Goal: Find specific page/section: Find specific page/section

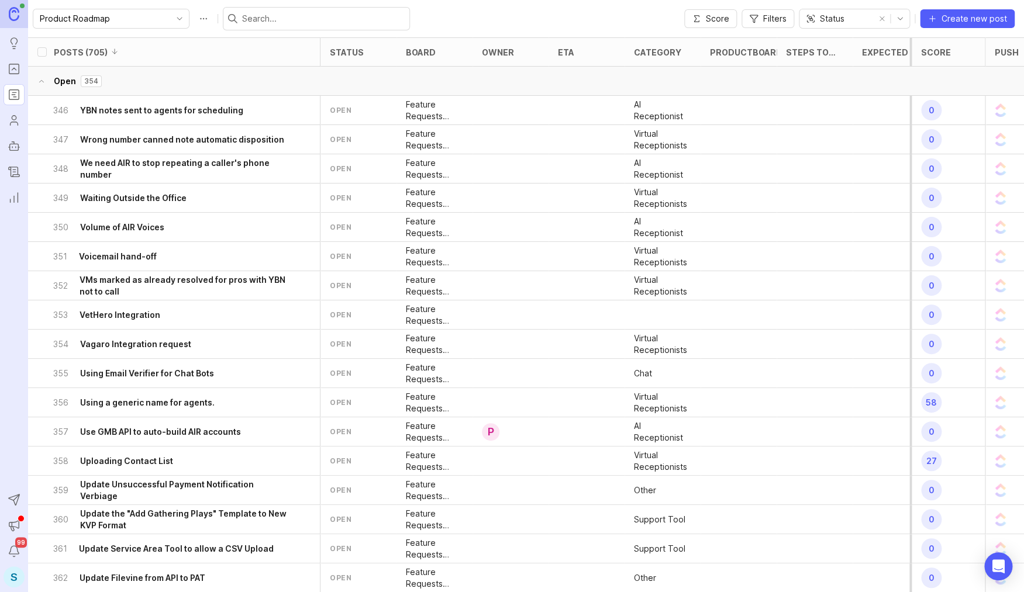
click at [899, 17] on icon "toggle icon" at bounding box center [900, 18] width 19 height 9
click at [835, 63] on span "Category" at bounding box center [826, 60] width 37 height 13
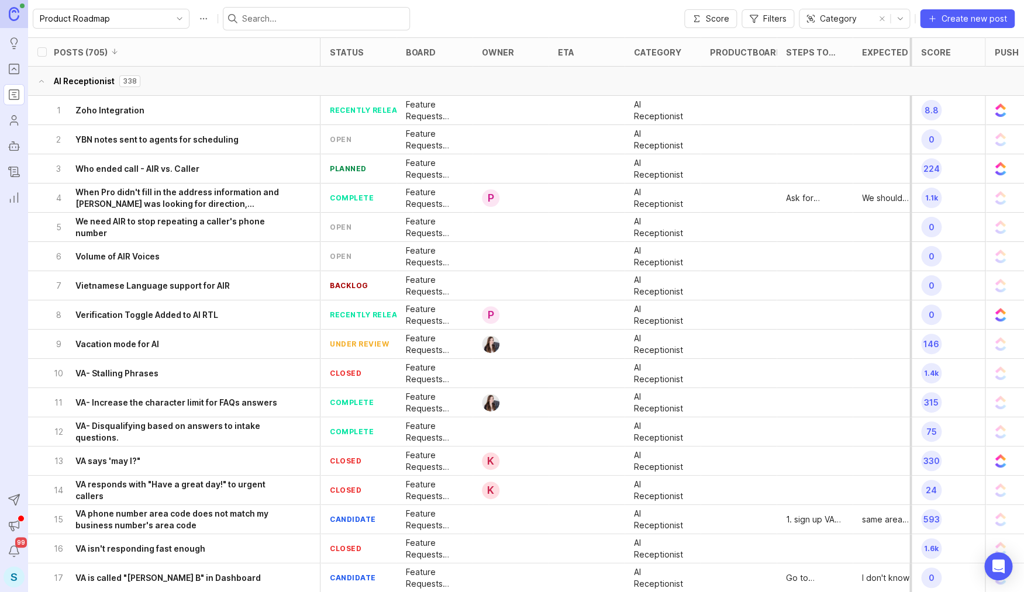
click at [779, 21] on span "Filters" at bounding box center [774, 19] width 23 height 12
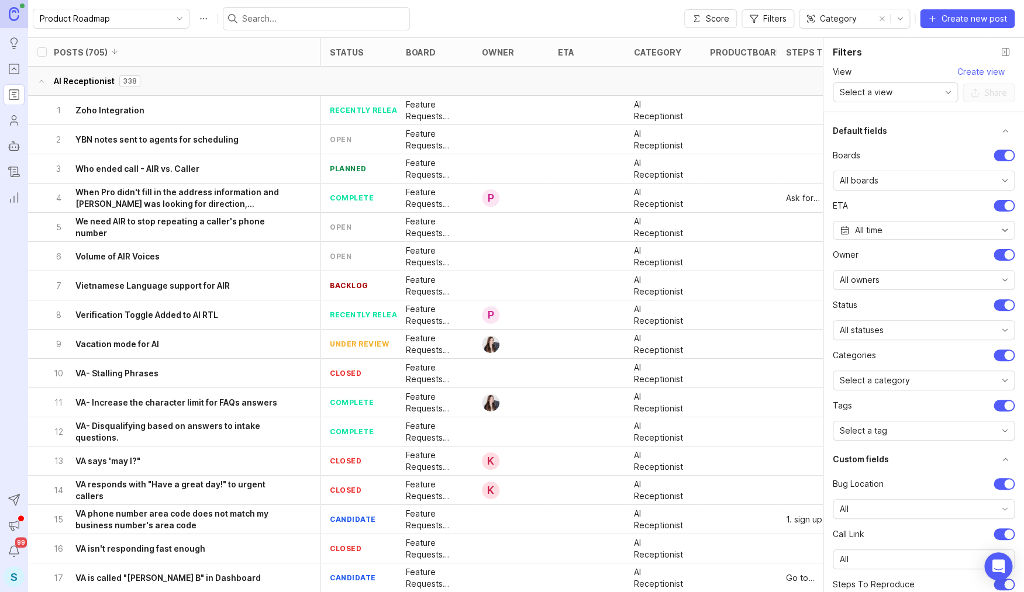
click at [887, 385] on span "Select a category" at bounding box center [875, 380] width 70 height 13
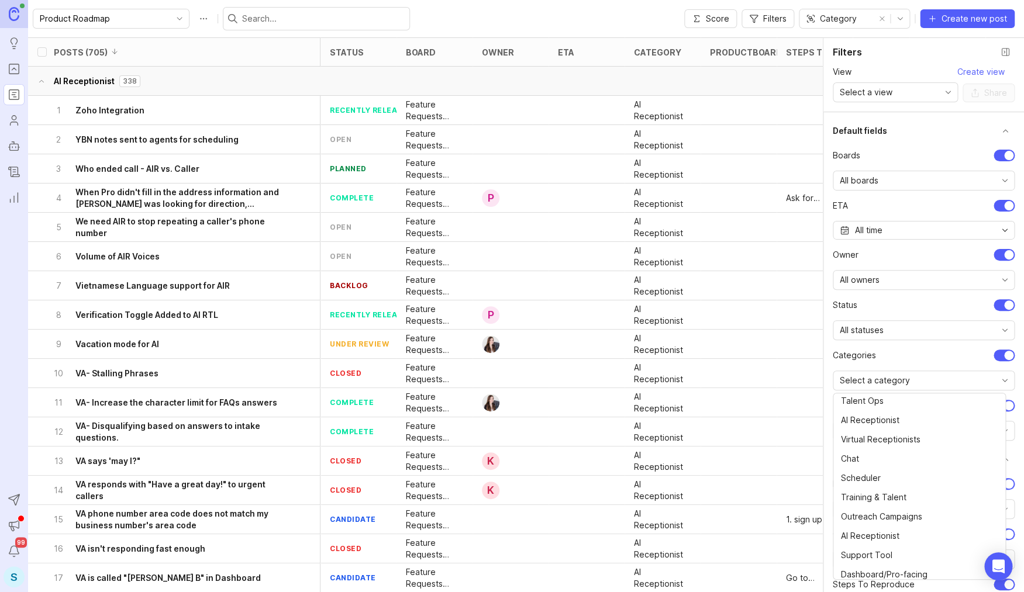
scroll to position [135, 0]
click at [865, 425] on span "AI Receptionist" at bounding box center [870, 422] width 58 height 13
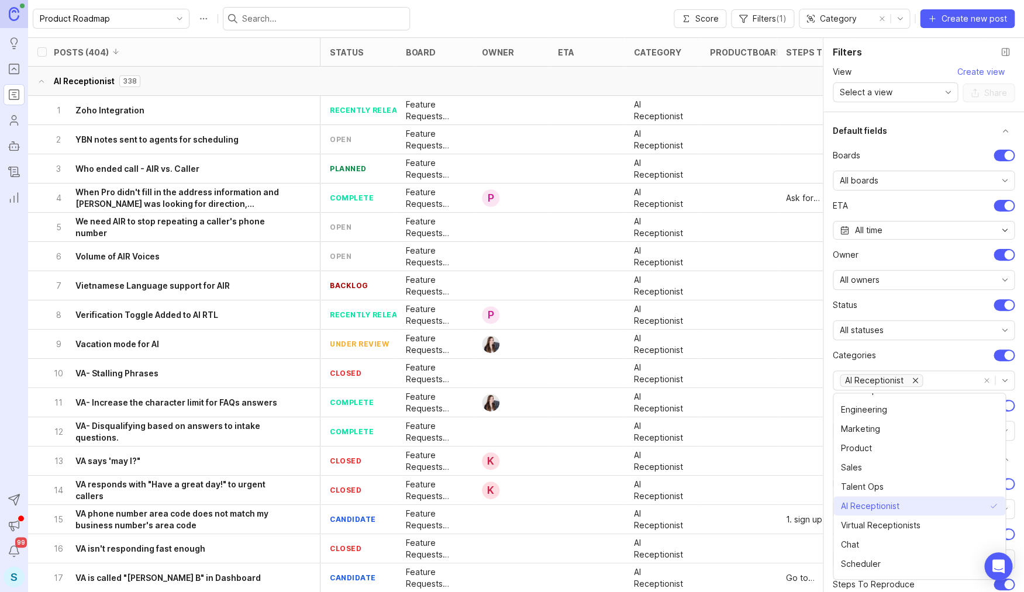
scroll to position [88, 0]
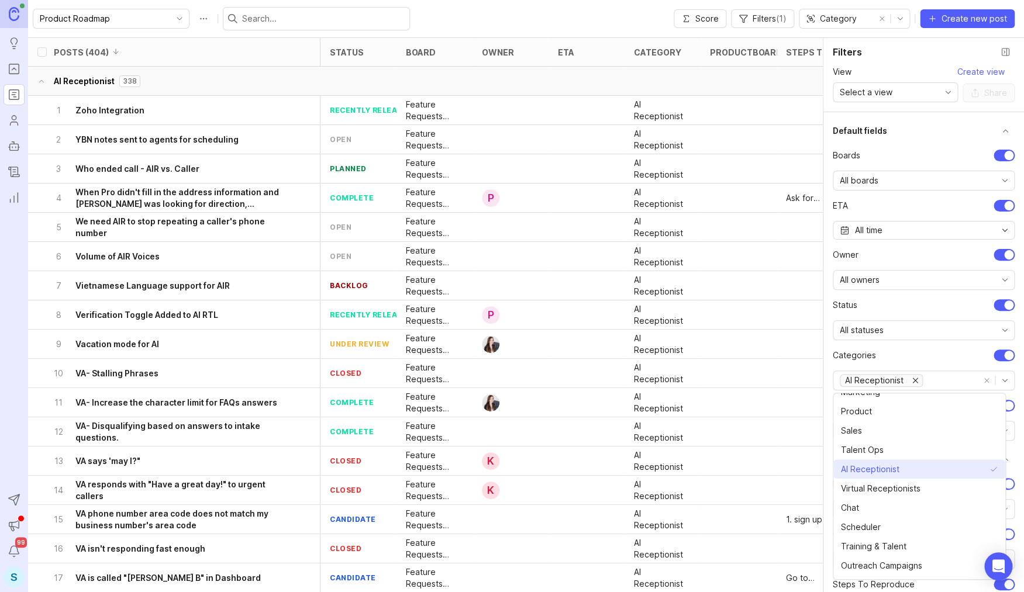
click at [864, 470] on span "AI Receptionist" at bounding box center [870, 469] width 58 height 13
click at [863, 415] on span "Product" at bounding box center [856, 411] width 31 height 13
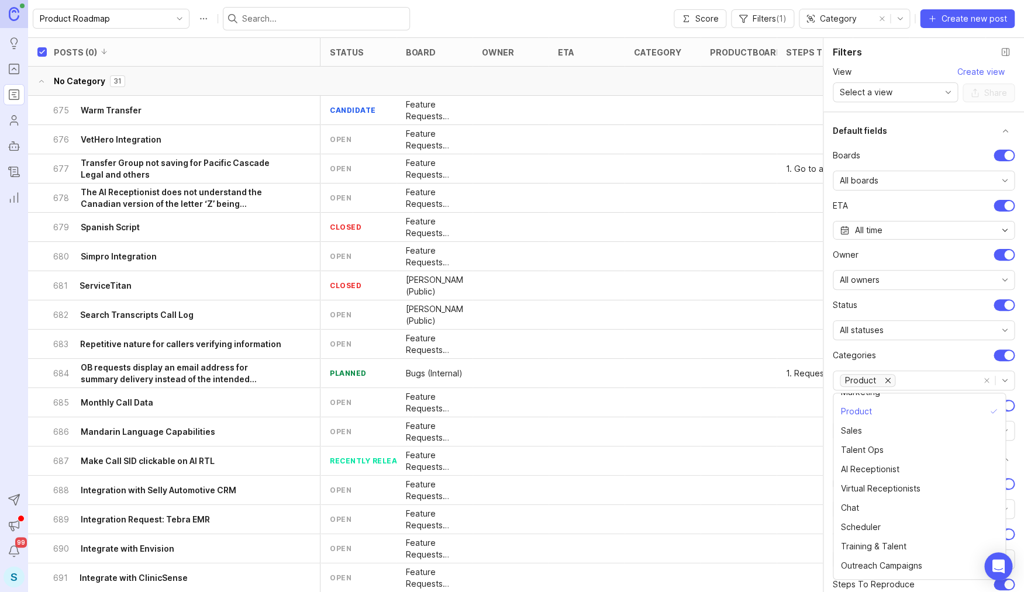
click at [874, 19] on div "Category" at bounding box center [836, 18] width 74 height 19
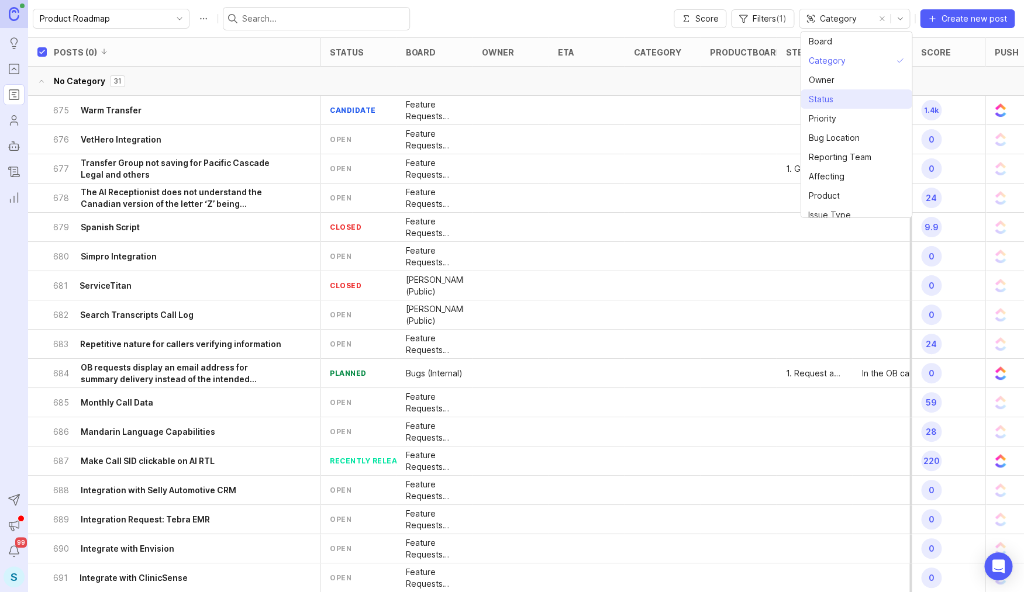
click at [836, 101] on span "Status" at bounding box center [822, 99] width 29 height 13
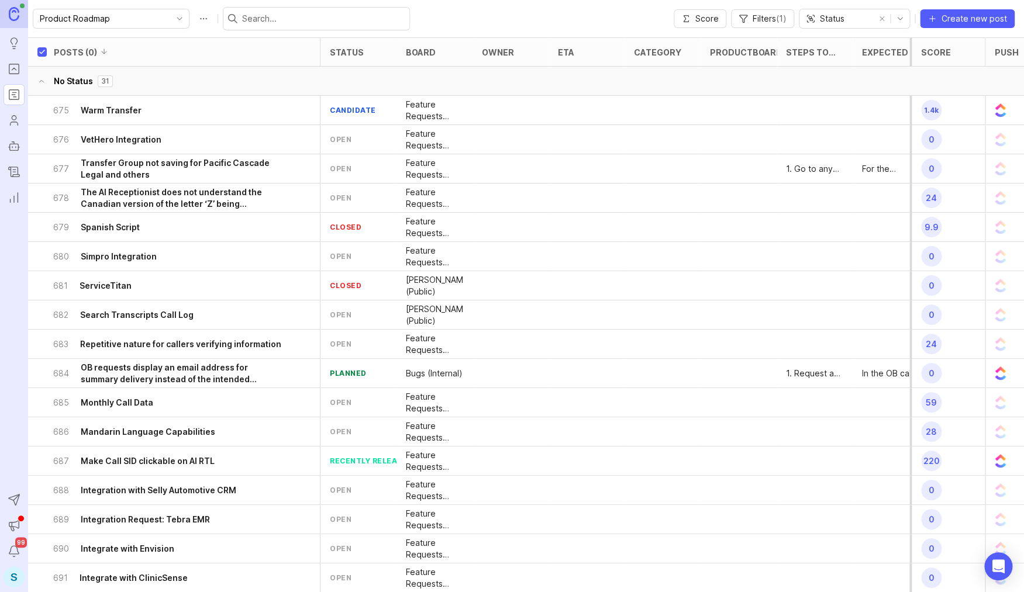
click at [887, 20] on button "remove selection" at bounding box center [882, 19] width 16 height 16
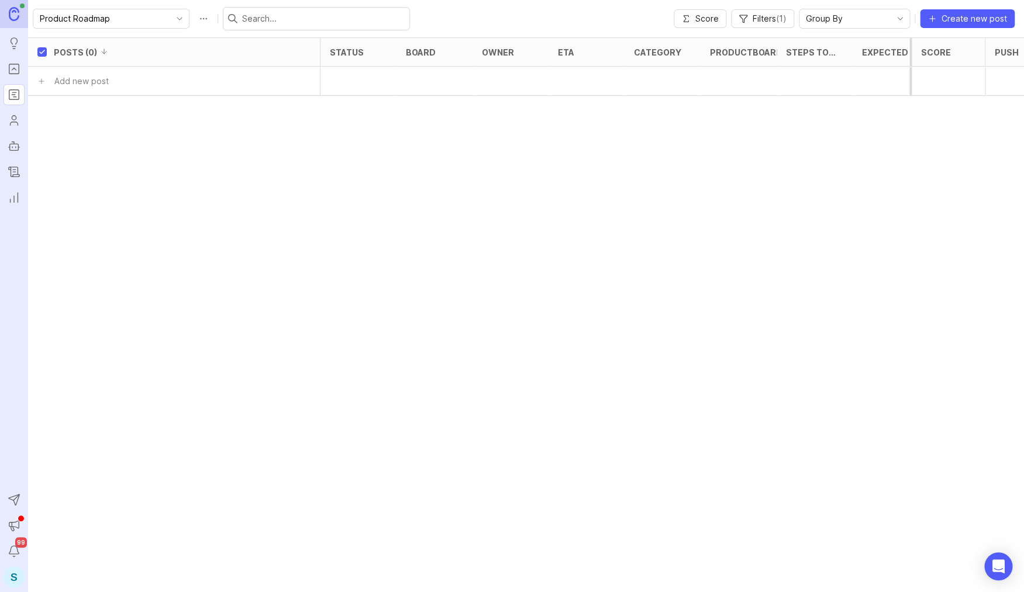
click at [759, 19] on span "Filters ( 1 )" at bounding box center [770, 19] width 34 height 12
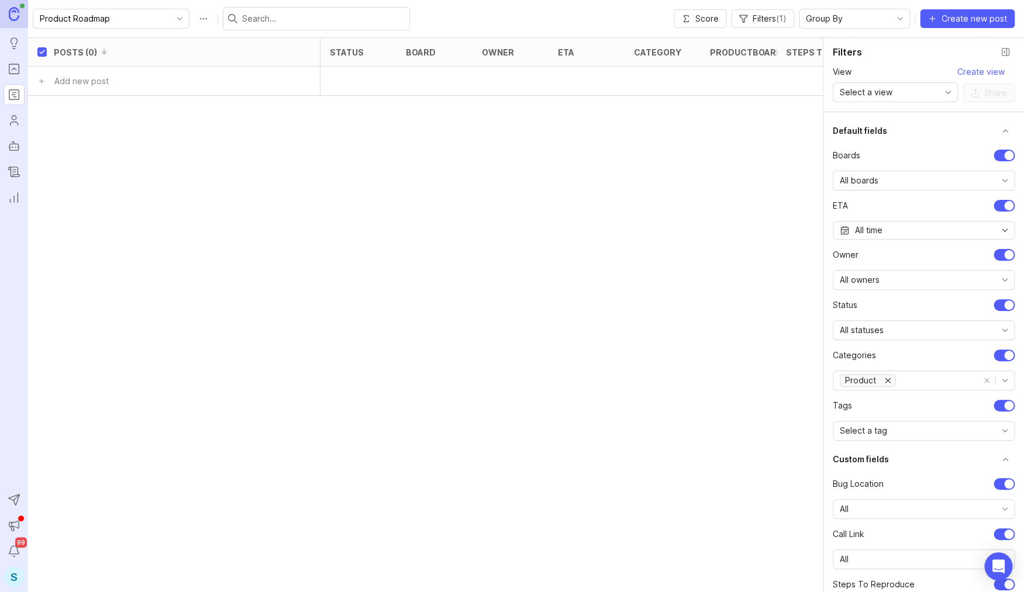
click at [915, 324] on div "All statuses" at bounding box center [914, 330] width 162 height 19
click at [911, 327] on div "All statuses" at bounding box center [914, 330] width 162 height 19
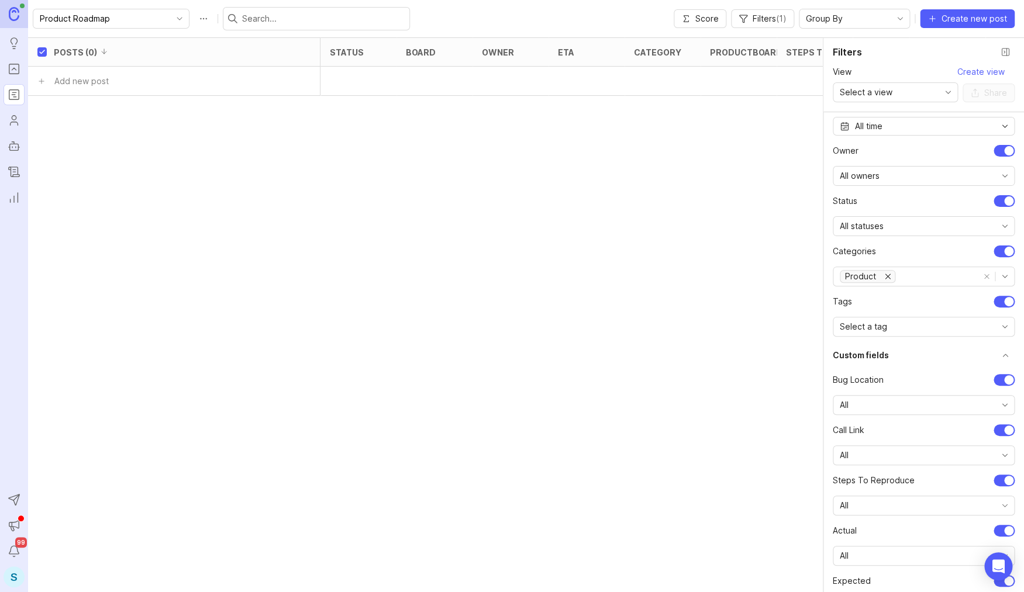
scroll to position [105, 0]
click at [918, 325] on div "Select a tag" at bounding box center [914, 325] width 162 height 19
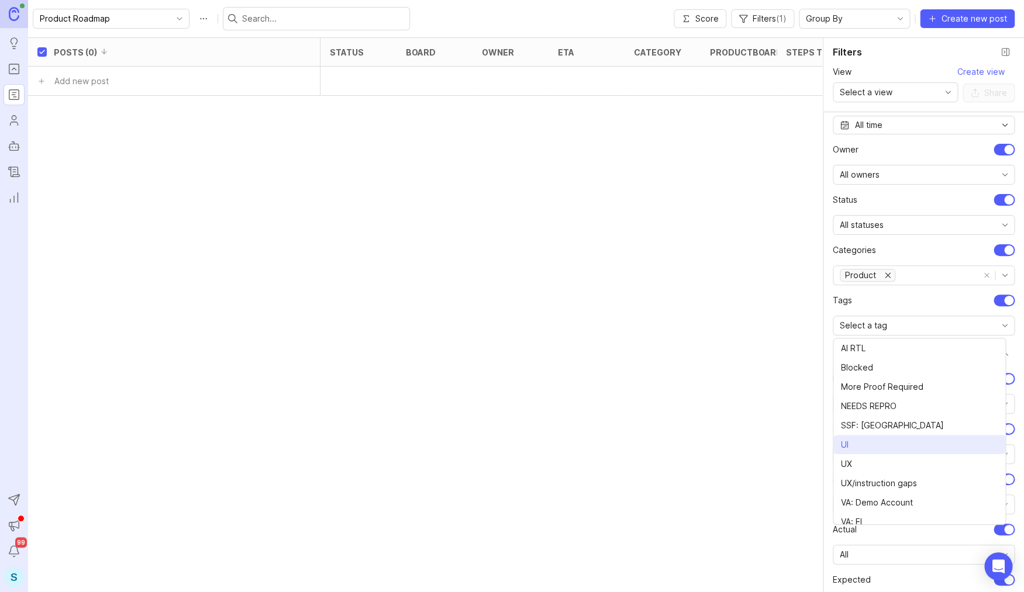
click at [885, 443] on li "UI" at bounding box center [919, 444] width 172 height 19
click at [890, 277] on icon "remove Product" at bounding box center [887, 275] width 9 height 9
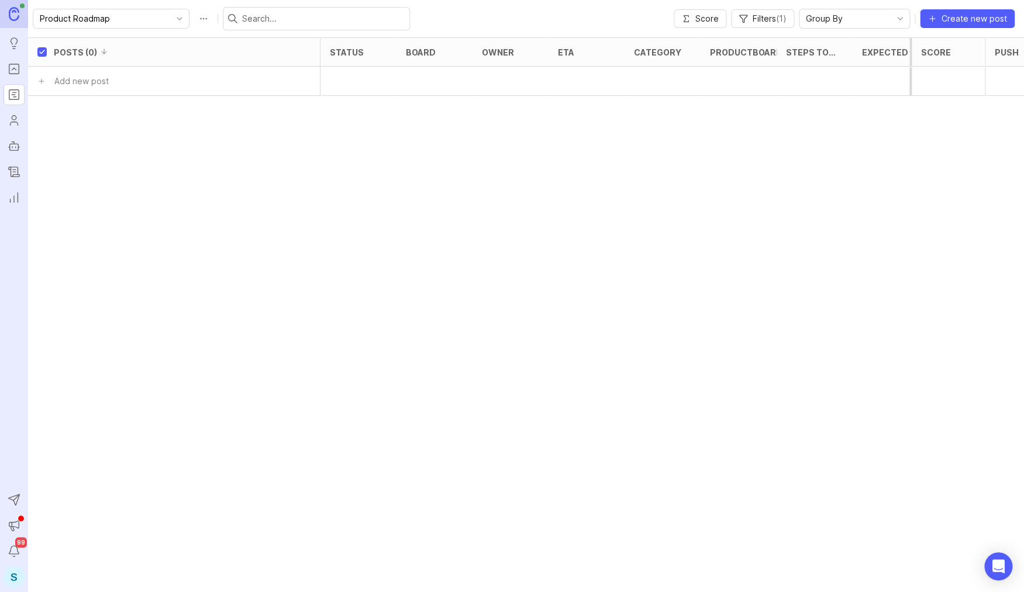
click at [780, 18] on span "( 1 )" at bounding box center [781, 18] width 11 height 10
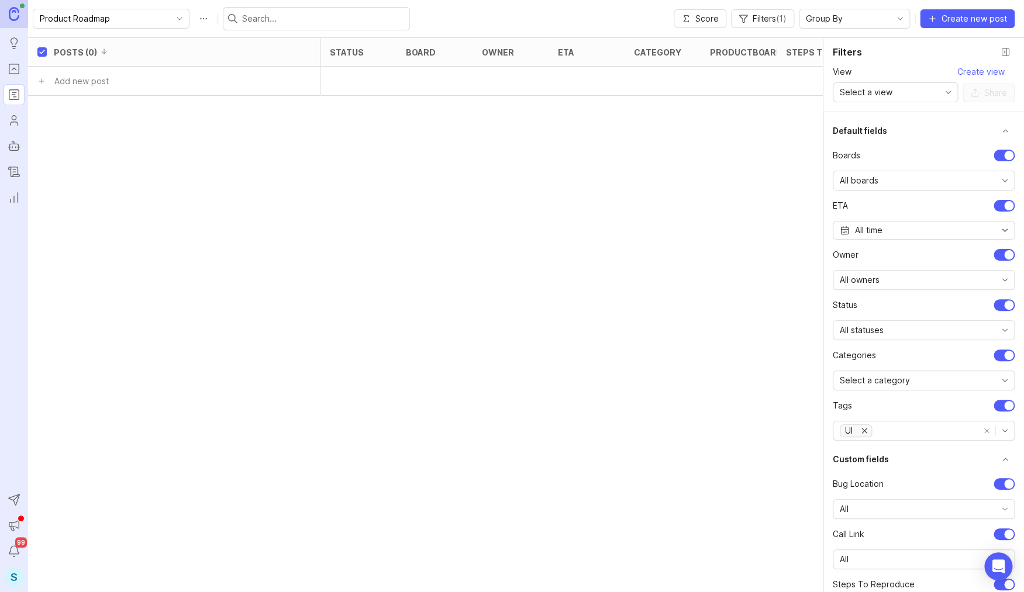
click at [914, 425] on div "UI" at bounding box center [905, 431] width 145 height 19
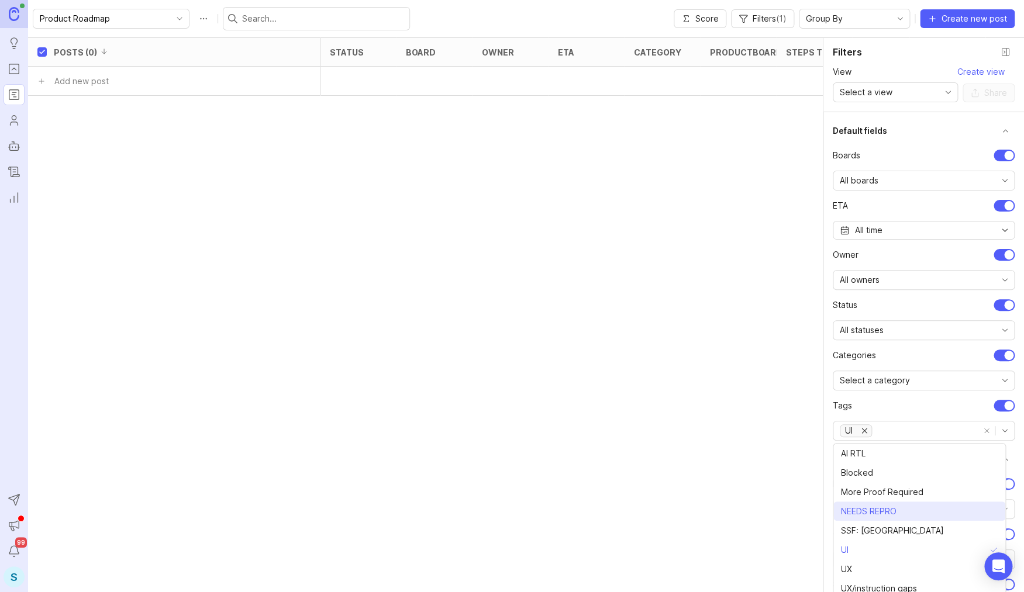
scroll to position [37, 0]
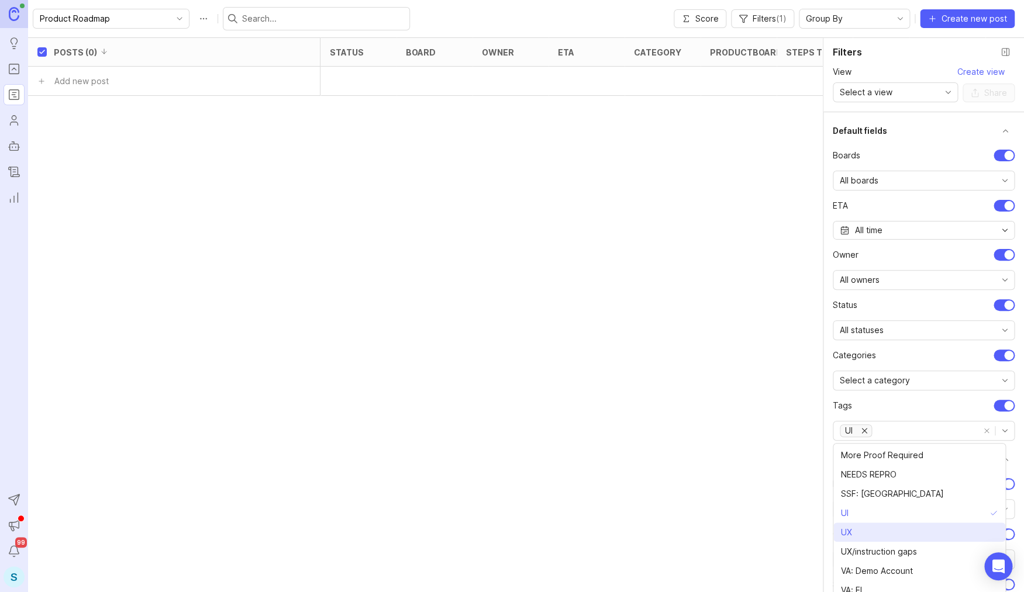
click at [854, 531] on span "UX" at bounding box center [849, 532] width 16 height 13
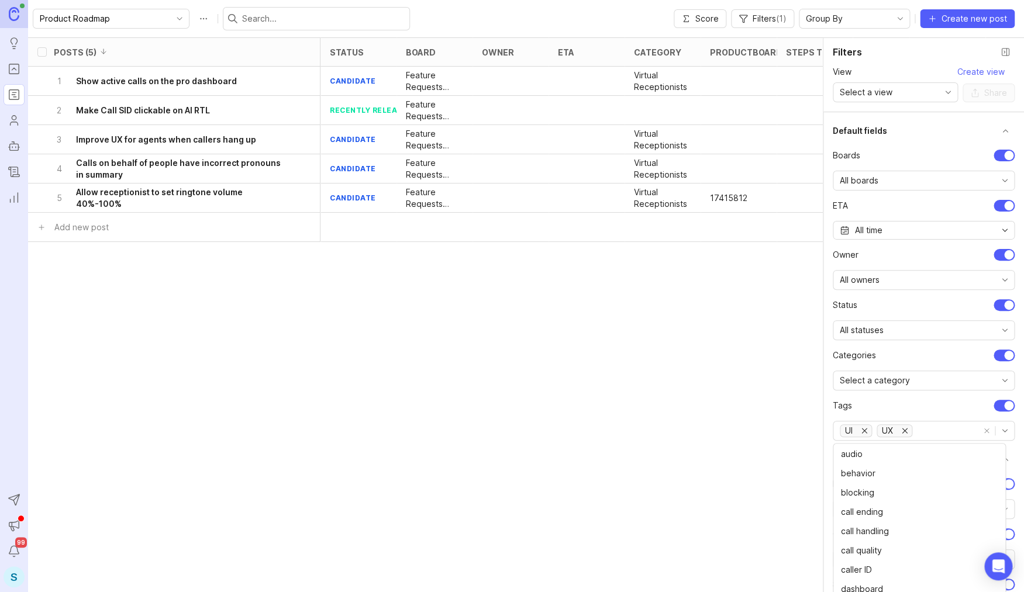
scroll to position [251, 0]
click at [830, 399] on div "Default fields Boards All boards ETA All time owner All owners status All statu…" at bounding box center [923, 352] width 201 height 480
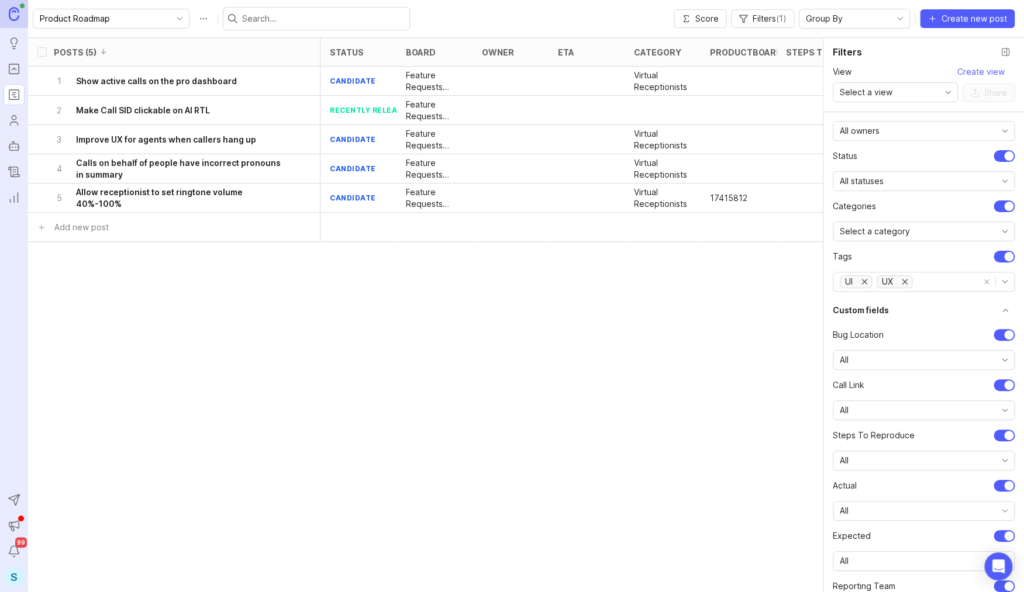
scroll to position [184, 0]
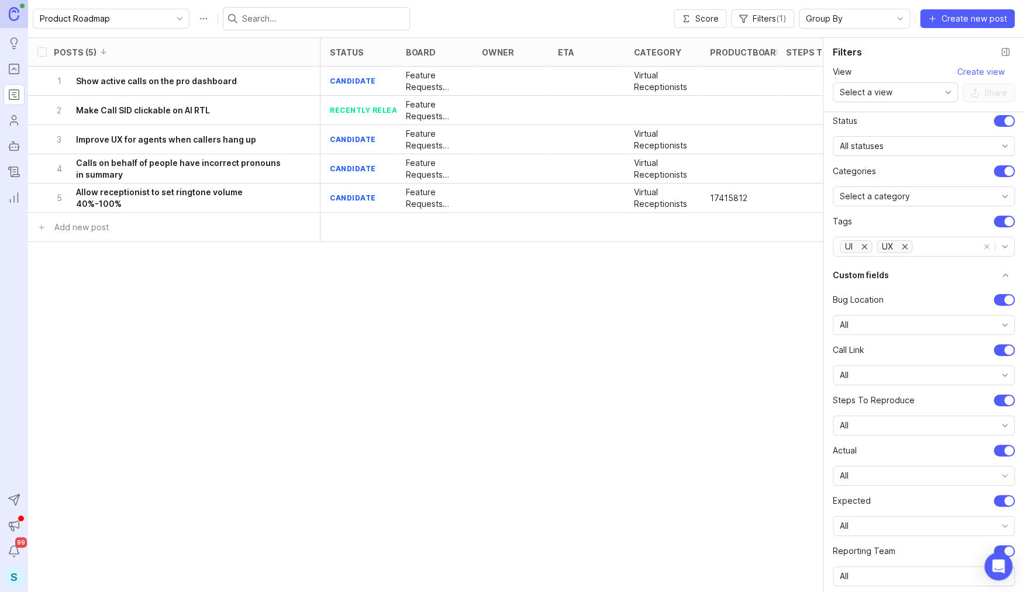
click at [903, 194] on span "Select a category" at bounding box center [875, 196] width 70 height 13
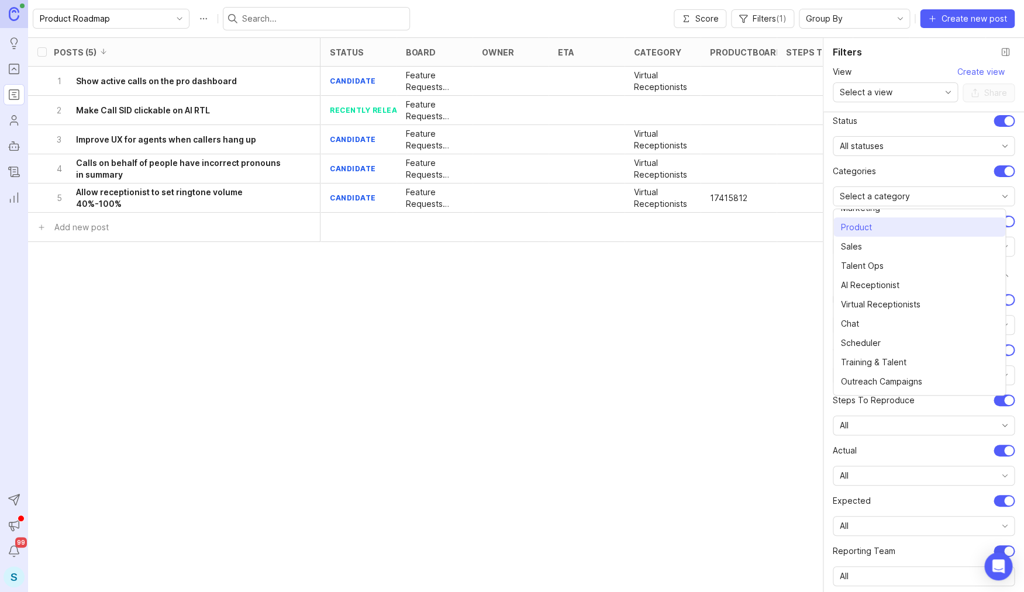
click at [891, 226] on li "Product" at bounding box center [919, 227] width 172 height 19
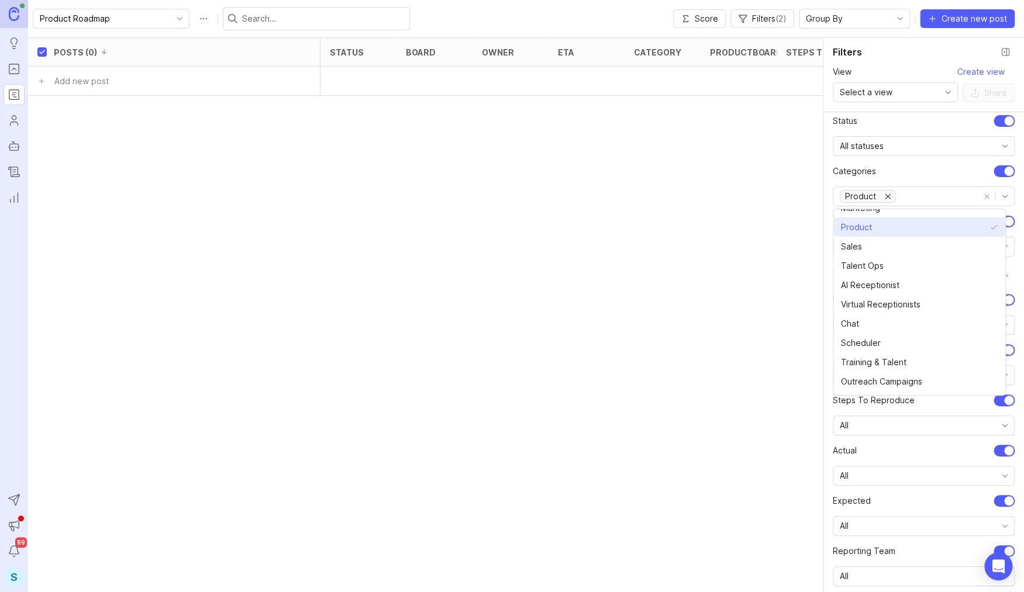
click at [891, 226] on li "Product" at bounding box center [919, 227] width 172 height 19
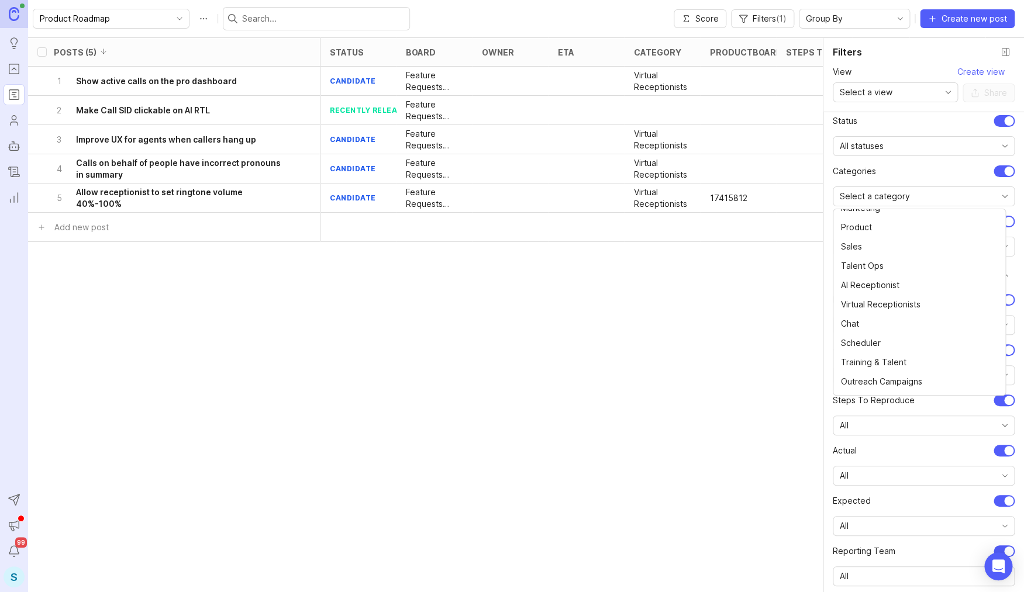
click at [829, 267] on div "Default fields Boards All boards ETA All time owner All owners status All statu…" at bounding box center [923, 352] width 201 height 480
click at [885, 335] on div "All" at bounding box center [924, 325] width 182 height 20
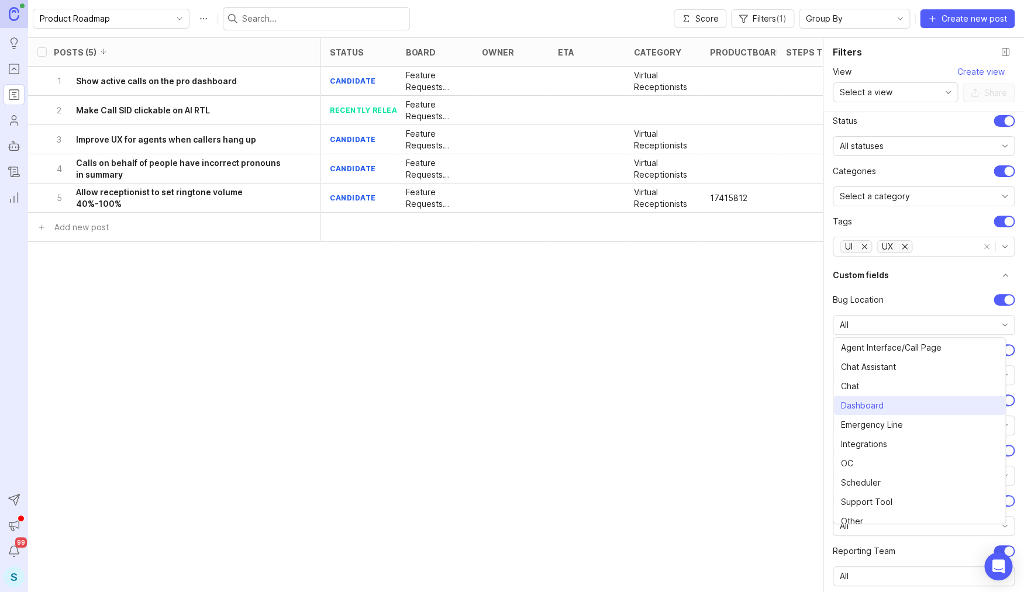
click at [868, 408] on span "Dashboard" at bounding box center [862, 405] width 43 height 13
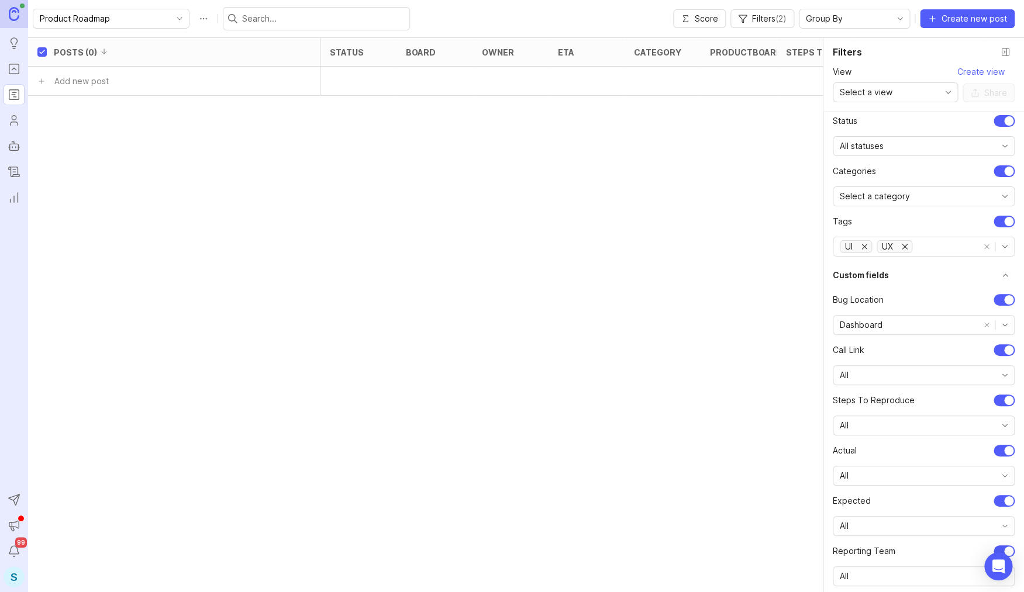
click at [979, 247] on button "remove all options" at bounding box center [986, 247] width 16 height 16
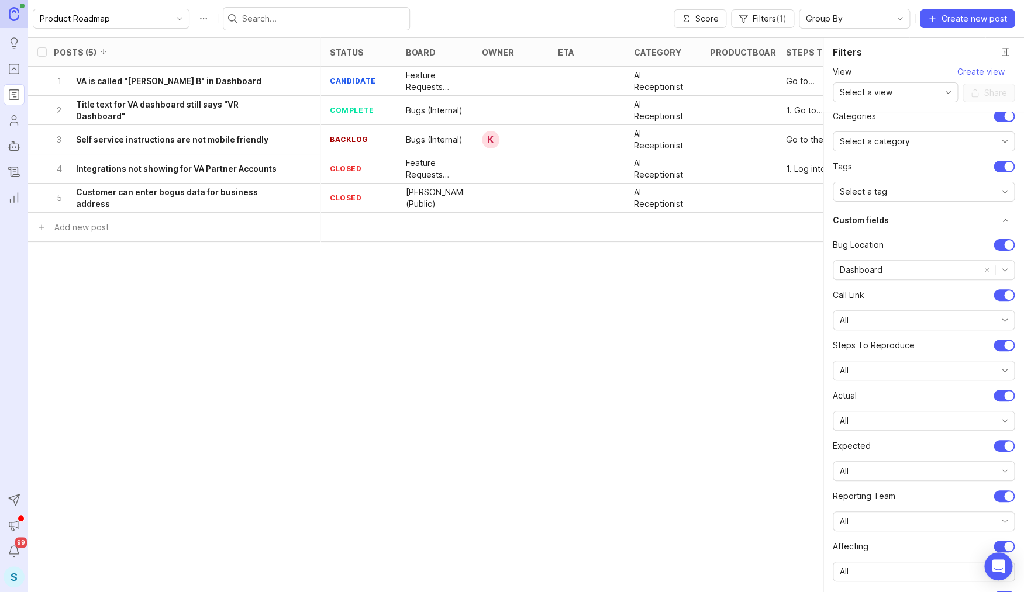
checkbox input "false"
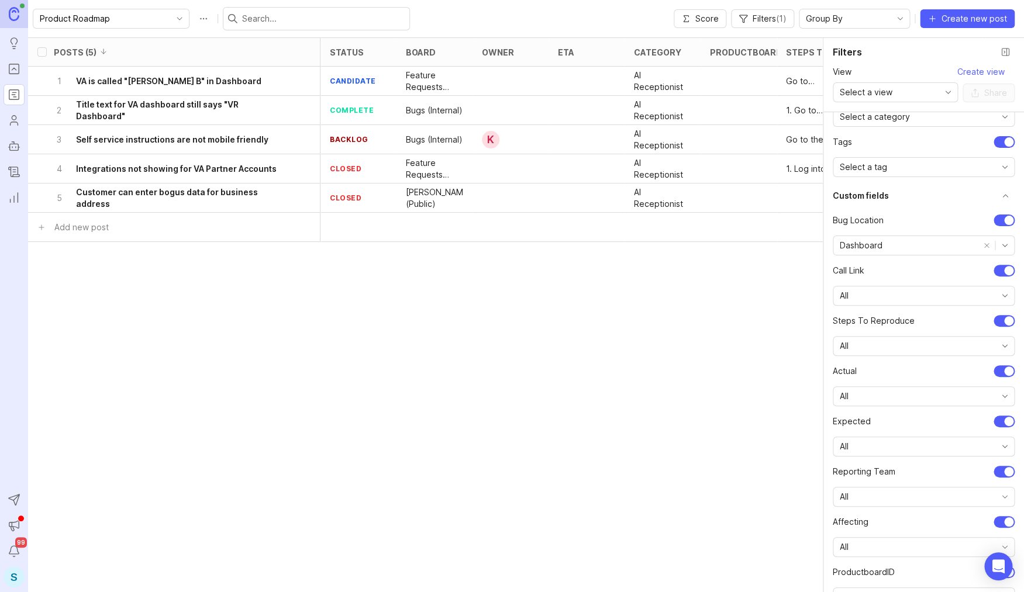
scroll to position [266, 0]
click at [978, 244] on button "remove selection" at bounding box center [986, 243] width 16 height 16
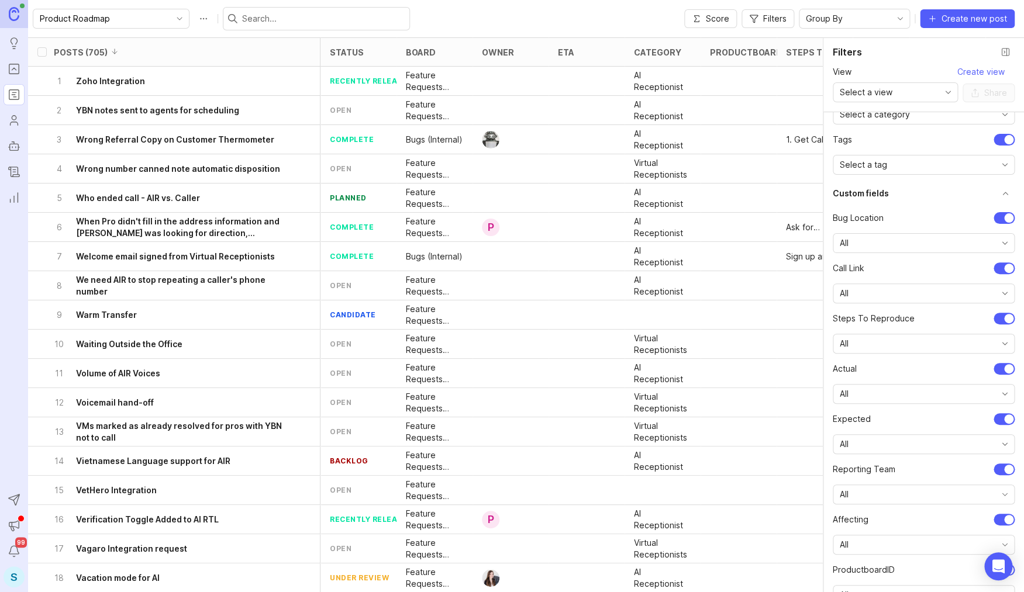
click at [583, 15] on div "Product Roadmap Score Filters Group By Create new post" at bounding box center [526, 18] width 996 height 37
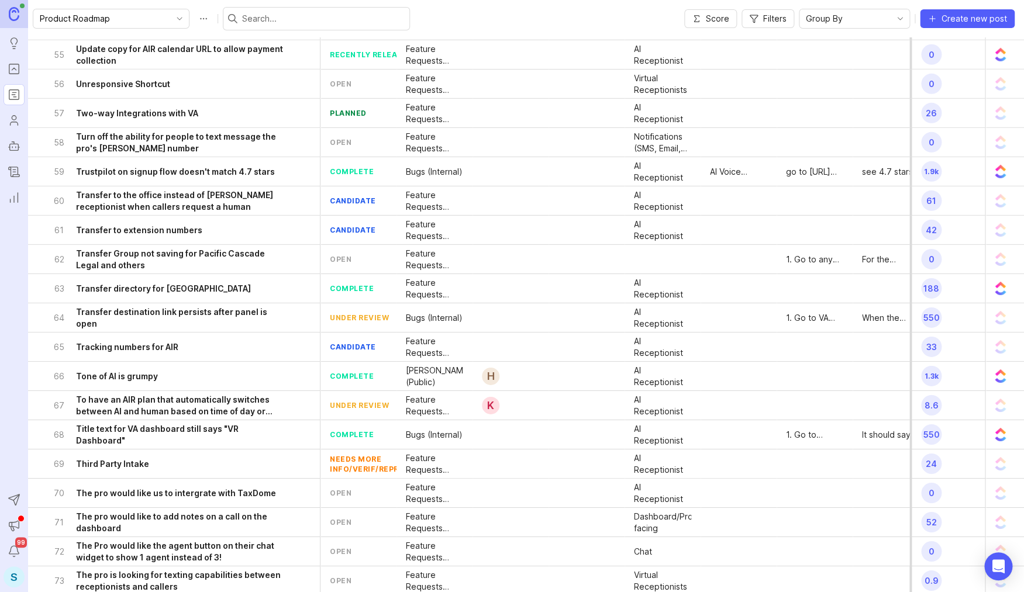
scroll to position [1629, 0]
